Goal: Task Accomplishment & Management: Manage account settings

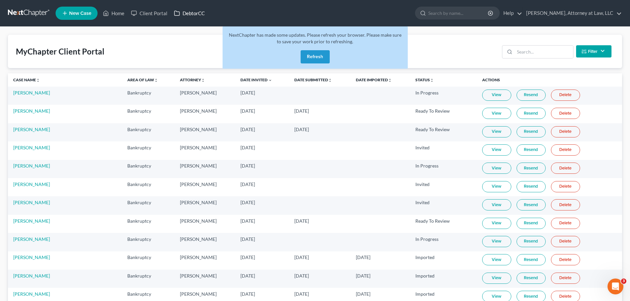
click at [185, 12] on link "DebtorCC" at bounding box center [189, 13] width 37 height 12
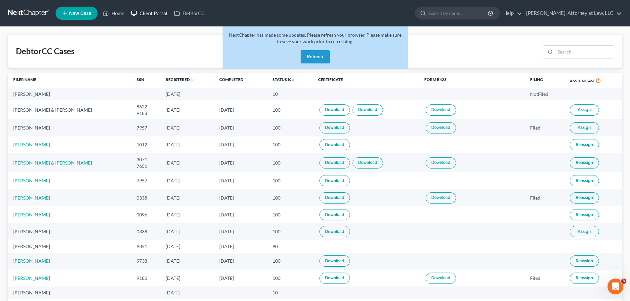
click at [151, 14] on link "Client Portal" at bounding box center [149, 13] width 43 height 12
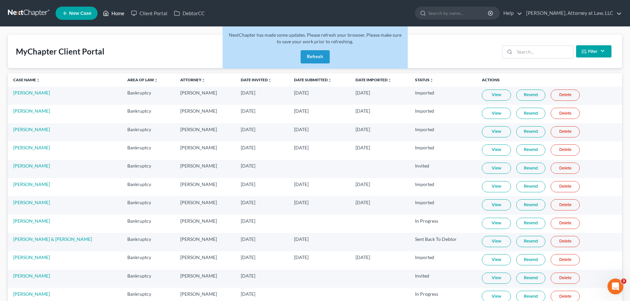
click at [113, 13] on link "Home" at bounding box center [114, 13] width 28 height 12
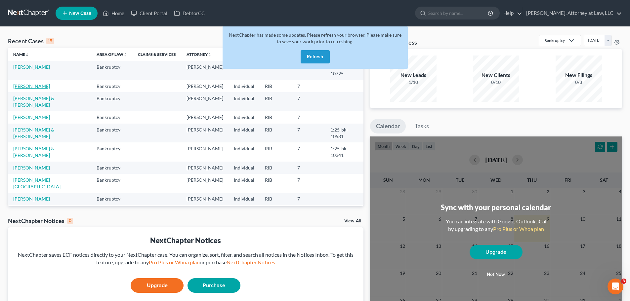
click at [34, 83] on link "[PERSON_NAME]" at bounding box center [31, 86] width 37 height 6
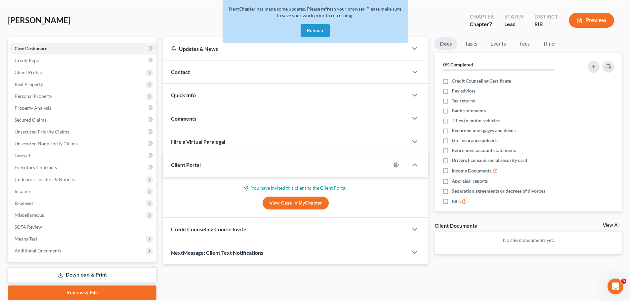
scroll to position [27, 0]
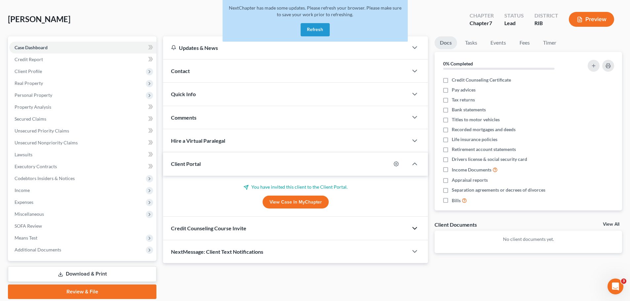
click at [415, 229] on icon "button" at bounding box center [415, 229] width 8 height 8
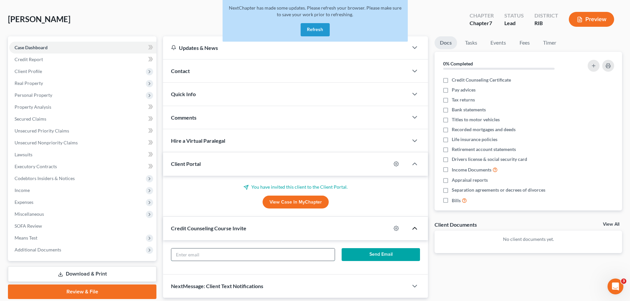
click at [311, 254] on input "text" at bounding box center [252, 255] width 163 height 13
type input "m"
paste input "[EMAIL_ADDRESS][DOMAIN_NAME]"
type input "[EMAIL_ADDRESS][DOMAIN_NAME]"
click at [351, 253] on button "Send Email" at bounding box center [381, 254] width 79 height 13
